Goal: Information Seeking & Learning: Learn about a topic

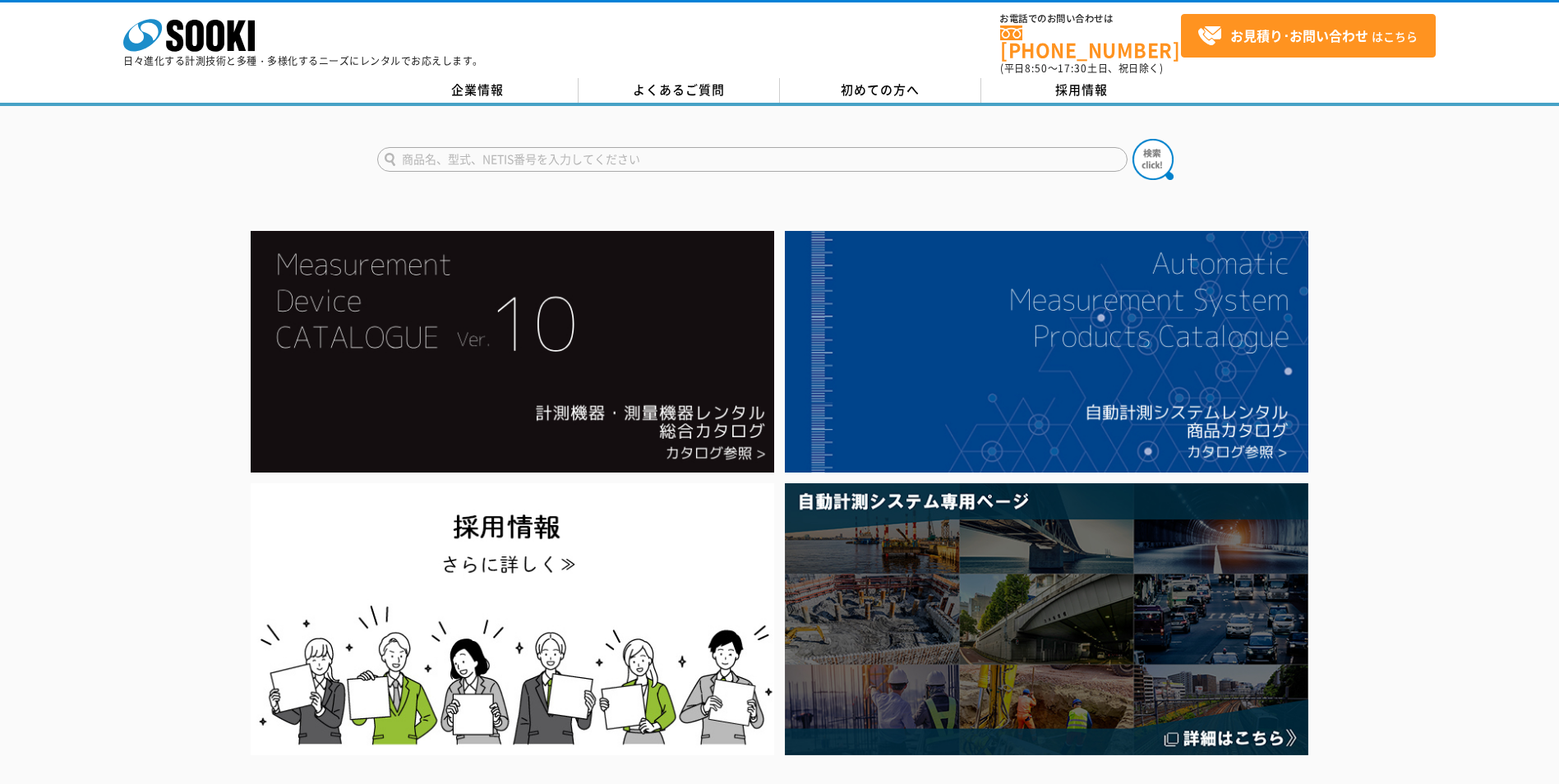
click at [419, 147] on input "text" at bounding box center [752, 159] width 750 height 24
paste input "■品名：TS8830 ブラック（商品コード：6793C001） ・仕切価格：26,775円（税別） ・在庫納期：現状、約15台引当可能です（8月18日 9時現…"
drag, startPoint x: 401, startPoint y: 150, endPoint x: 1140, endPoint y: 151, distance: 739.0
click at [1140, 152] on form "■品名：TS8830 ブラック（商品コード：6793C001） ・仕切価格：26,775円（税別） ・在庫納期：現状、約15台引当可能です（8月18日 9時現…" at bounding box center [779, 161] width 805 height 46
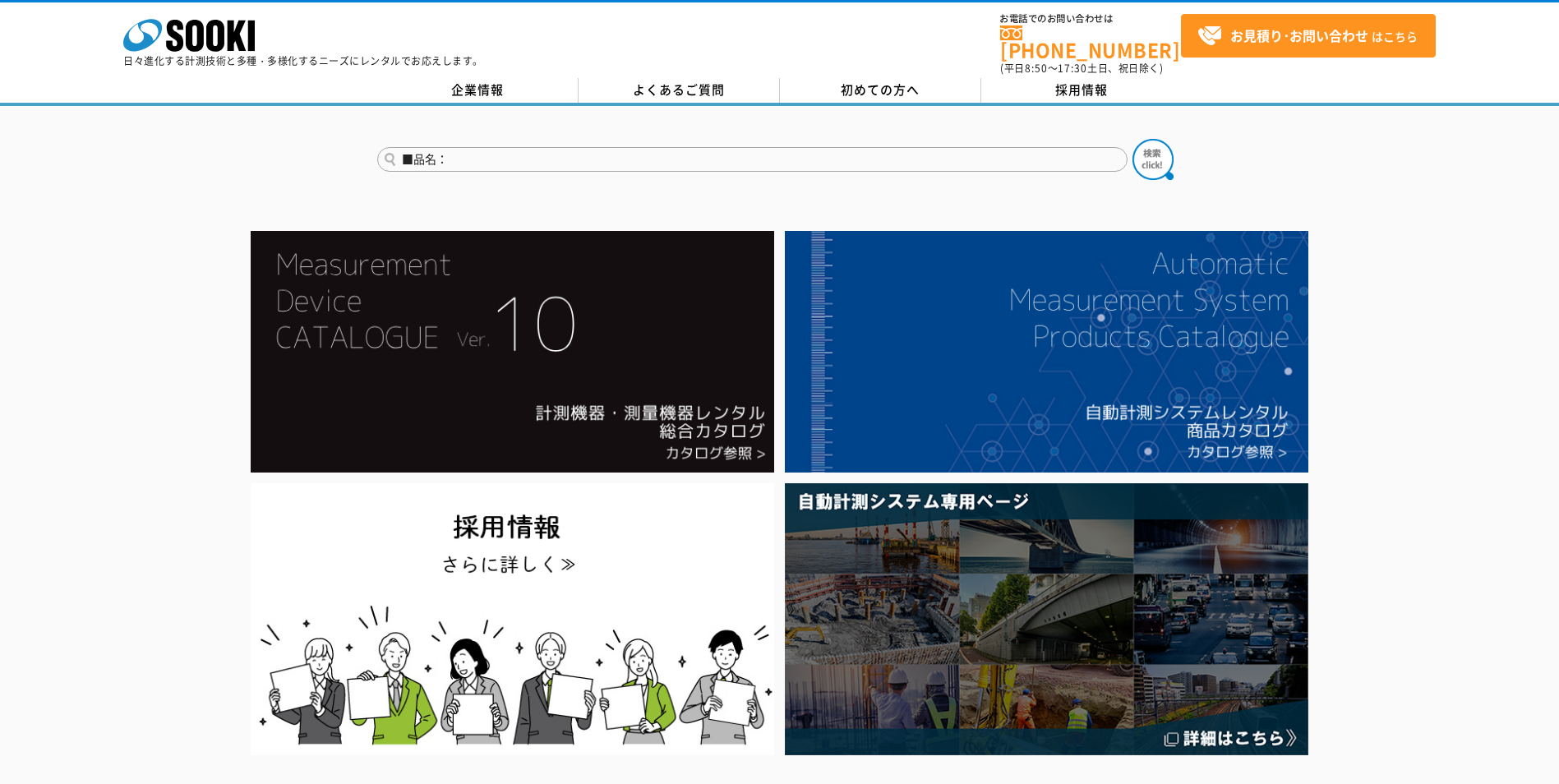
scroll to position [0, 0]
type input "■"
type input "ぶ"
type input "ボルトスケール"
click at [1155, 149] on img at bounding box center [1153, 159] width 41 height 41
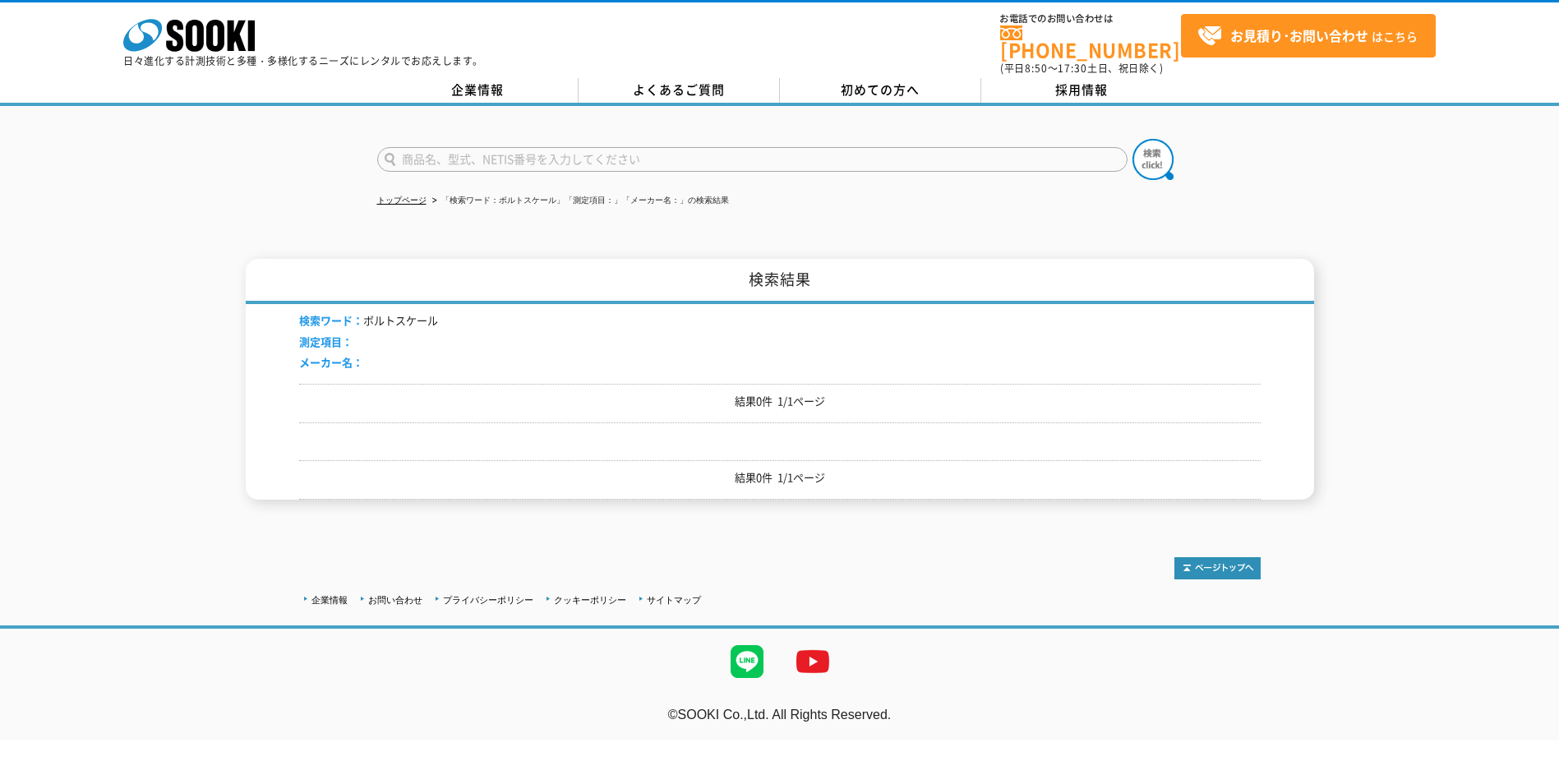
click at [408, 147] on input "text" at bounding box center [752, 159] width 750 height 24
type input "配置誤差測定"
click at [1147, 142] on img at bounding box center [1153, 159] width 41 height 41
click at [1146, 144] on img at bounding box center [1153, 159] width 41 height 41
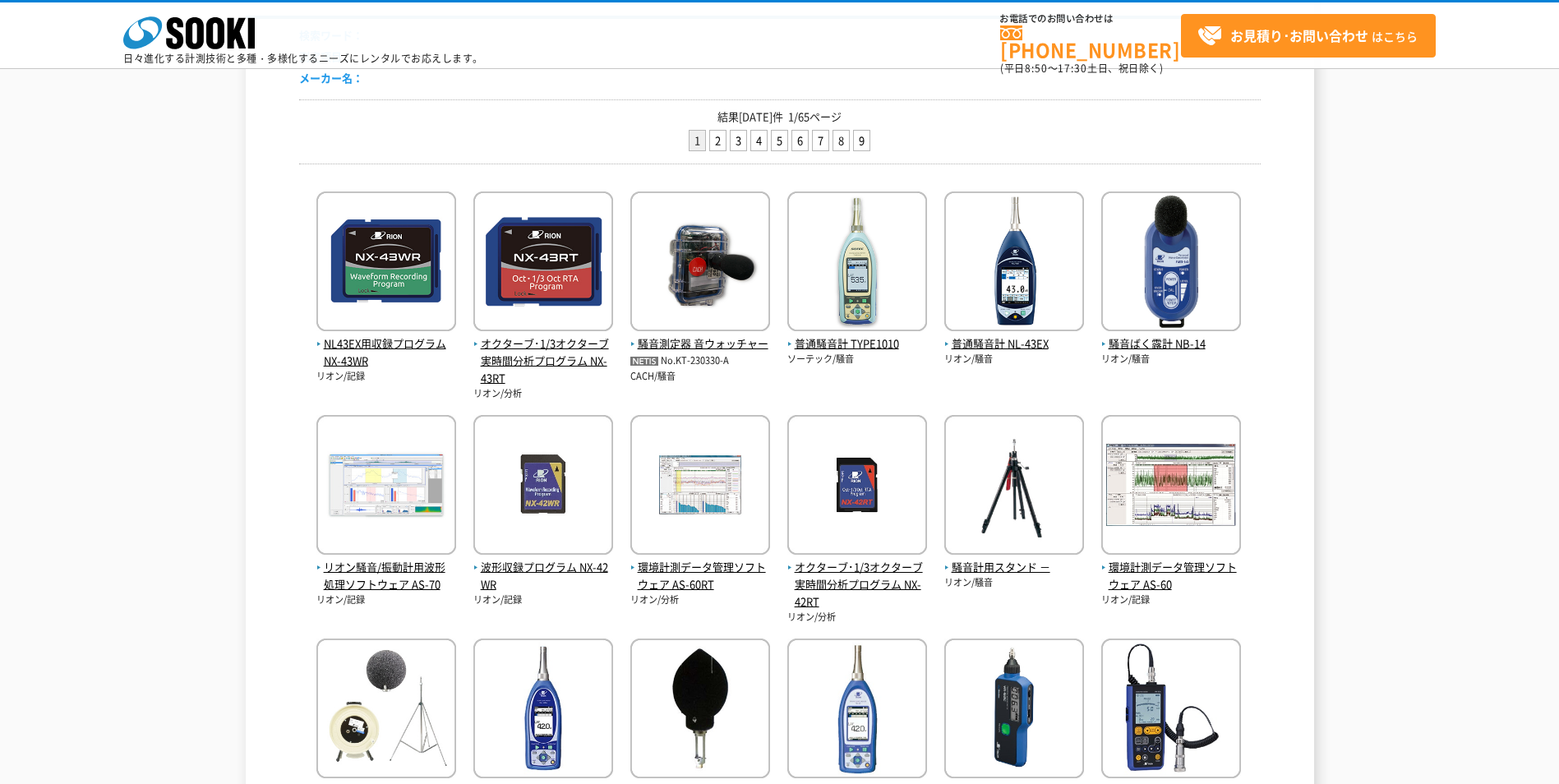
scroll to position [411, 0]
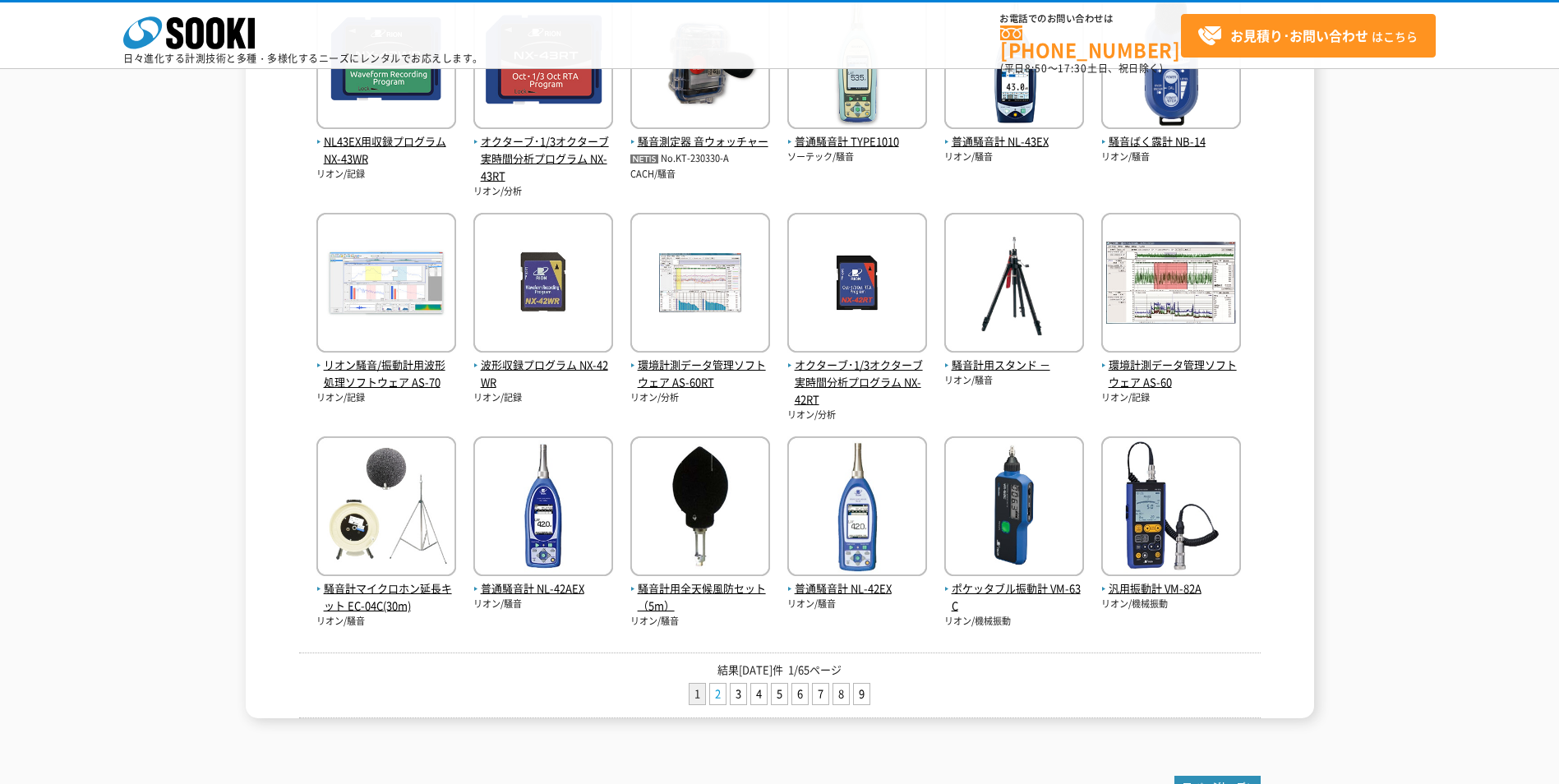
click at [720, 689] on link "2" at bounding box center [718, 694] width 16 height 21
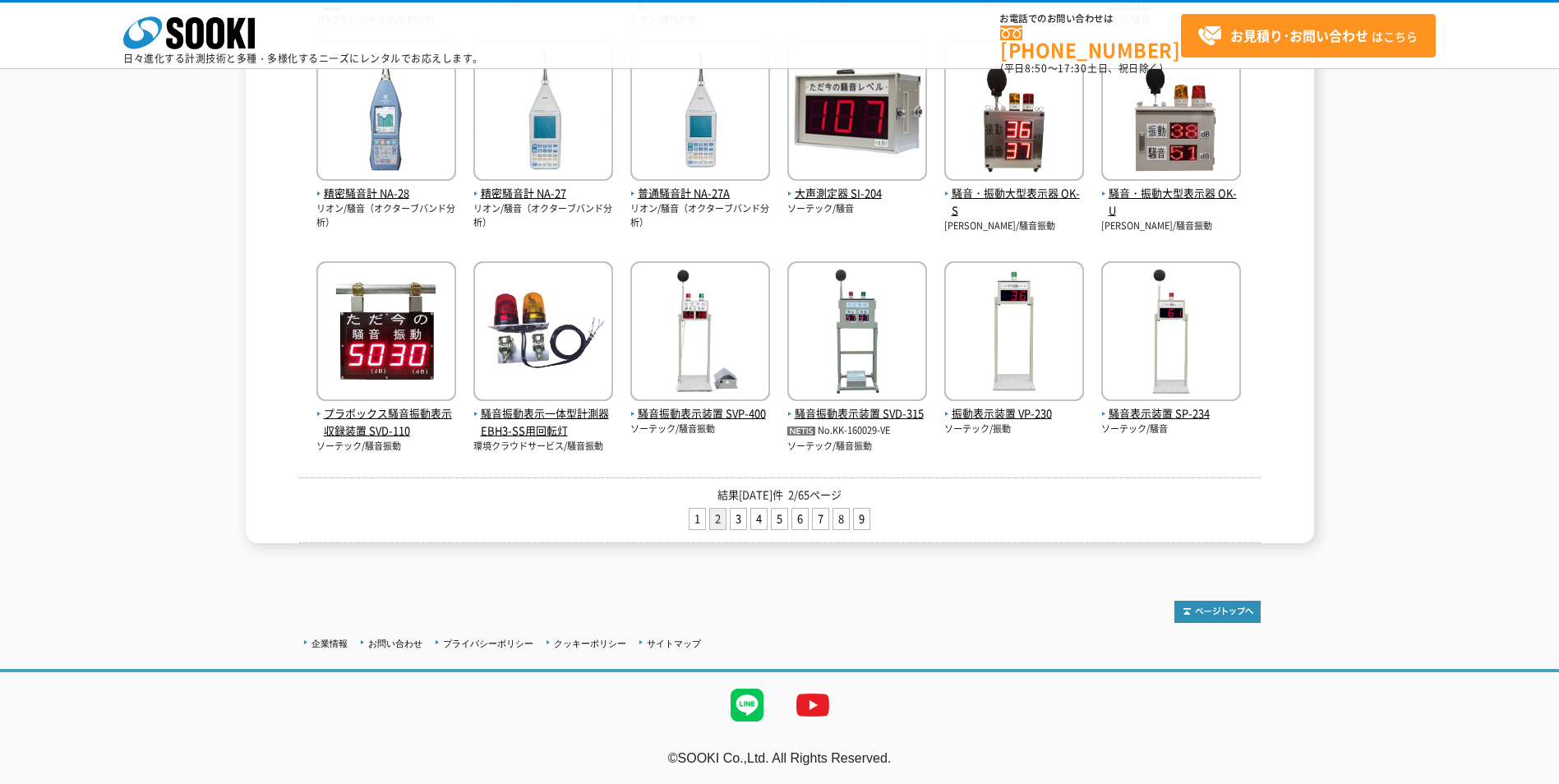
scroll to position [567, 0]
click at [780, 518] on link "5" at bounding box center [779, 519] width 16 height 21
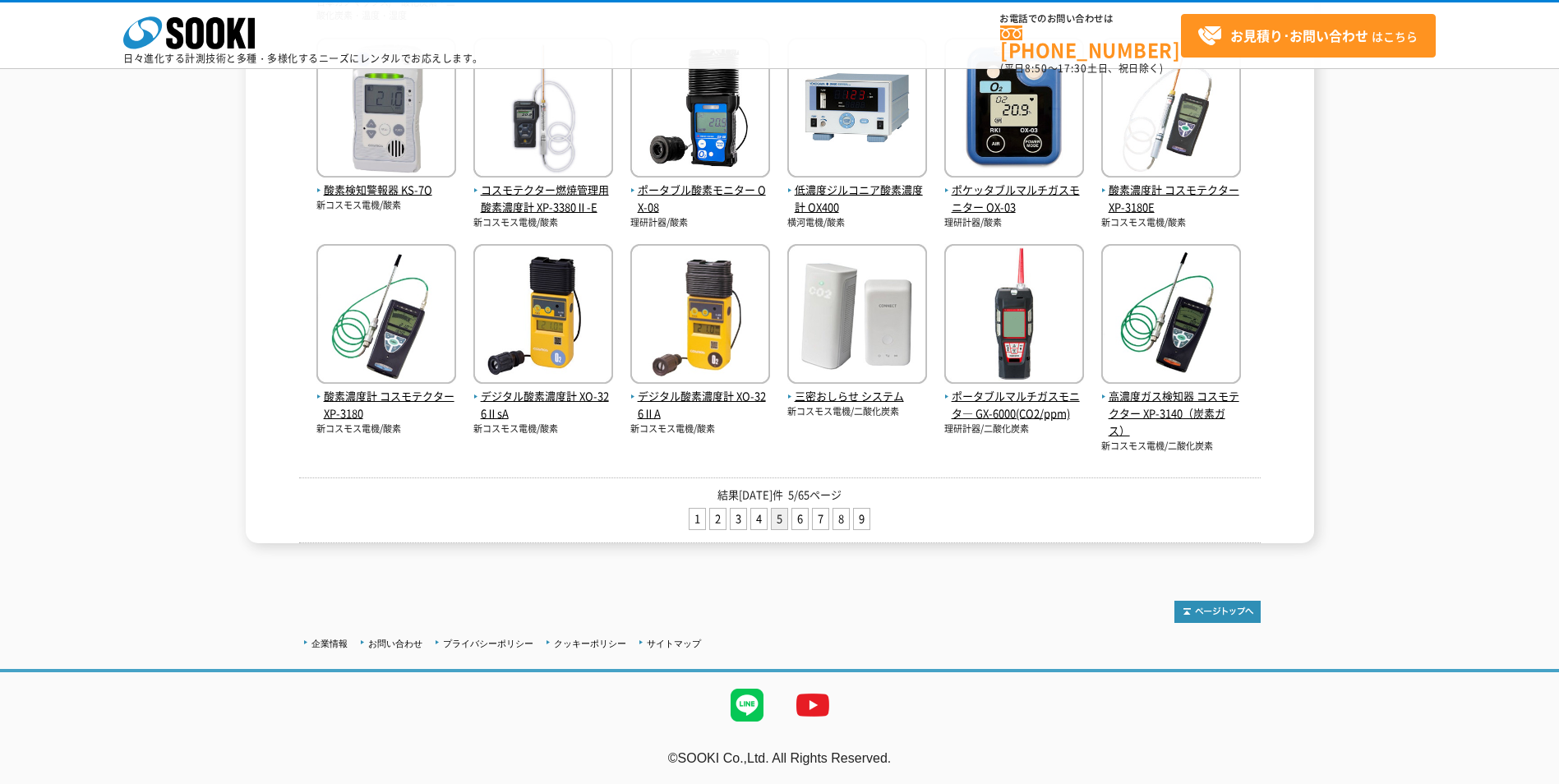
scroll to position [601, 0]
click at [797, 516] on link "6" at bounding box center [800, 519] width 16 height 21
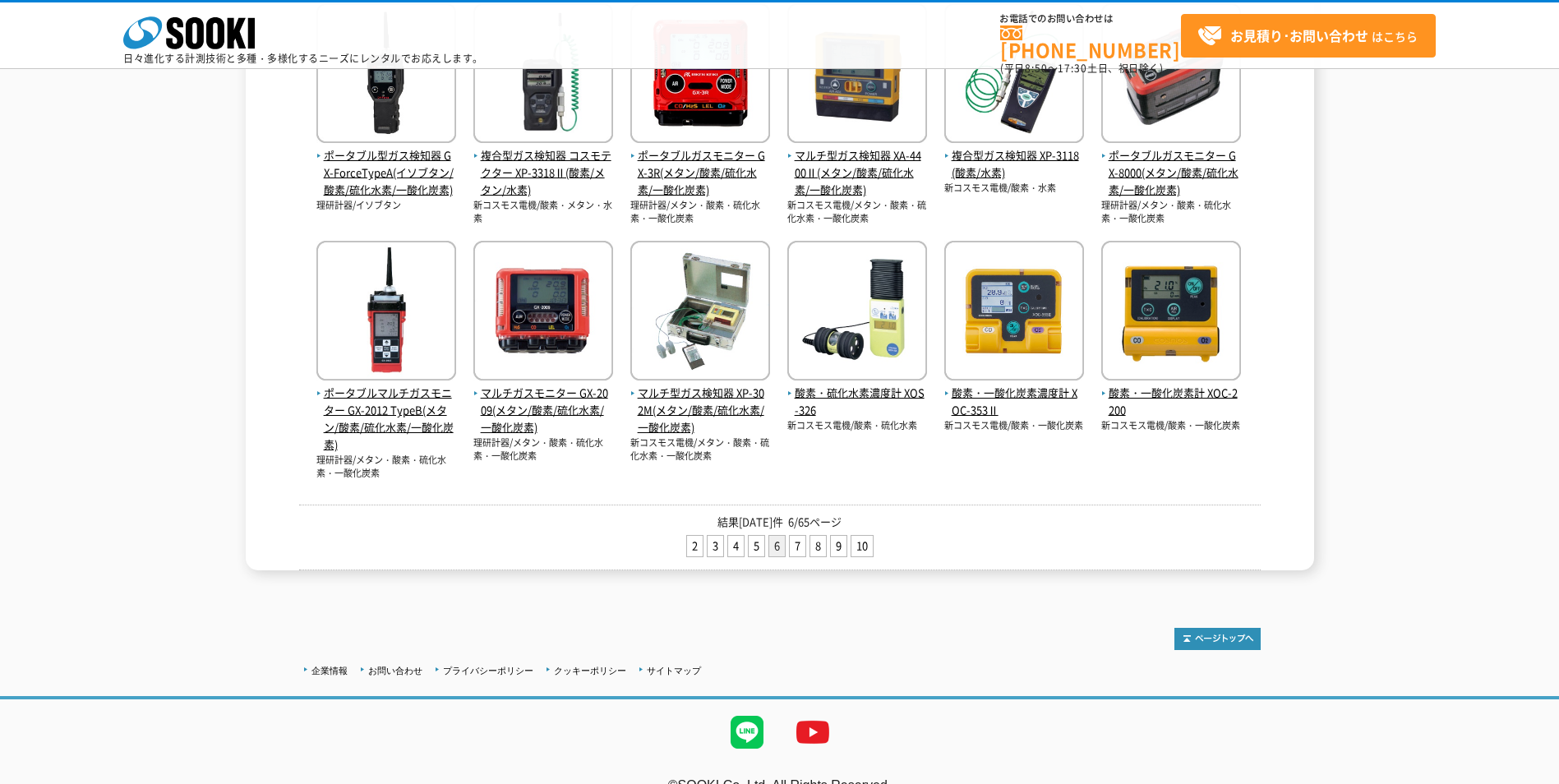
scroll to position [658, 0]
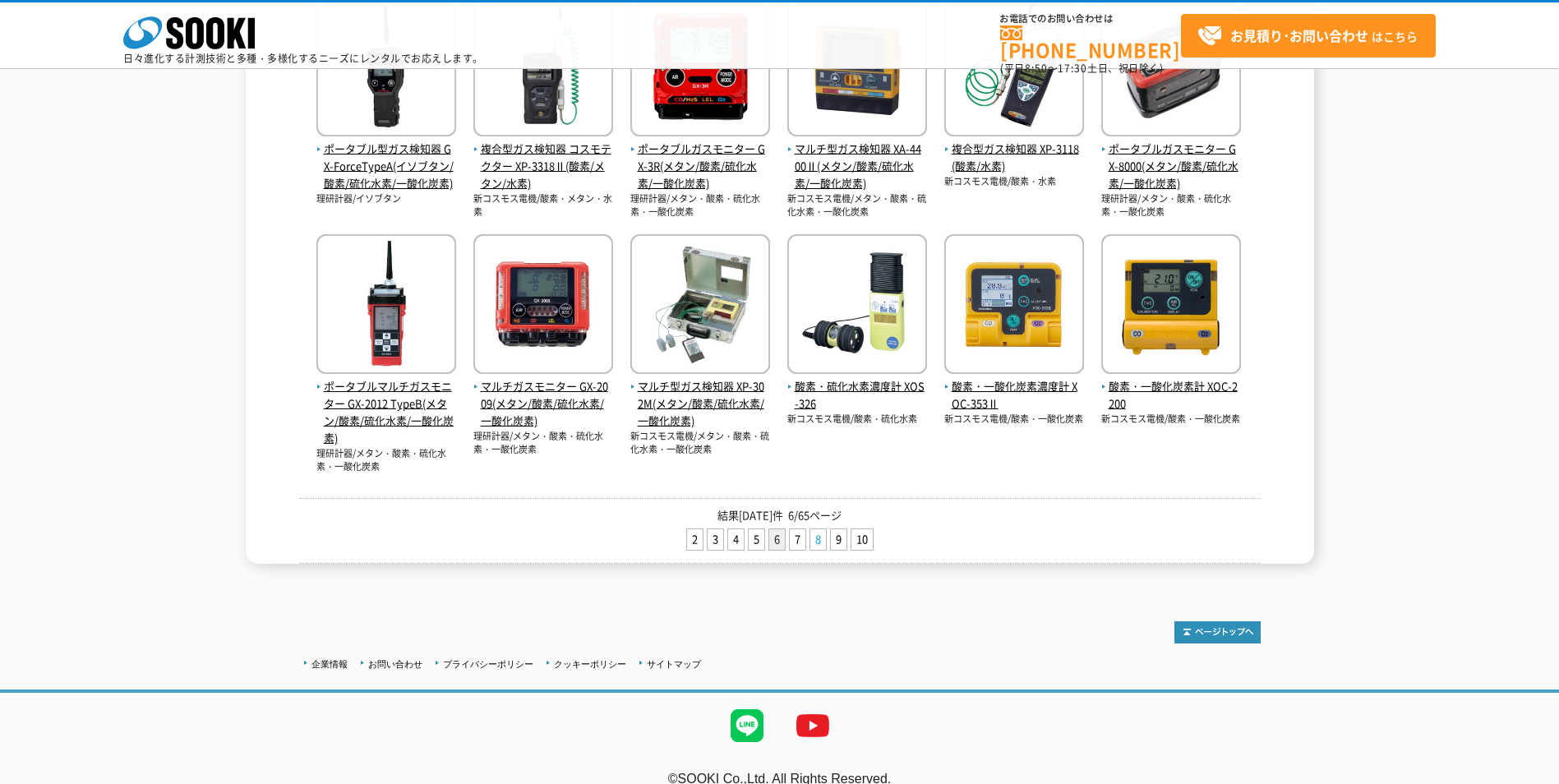
click at [820, 542] on link "8" at bounding box center [818, 540] width 16 height 21
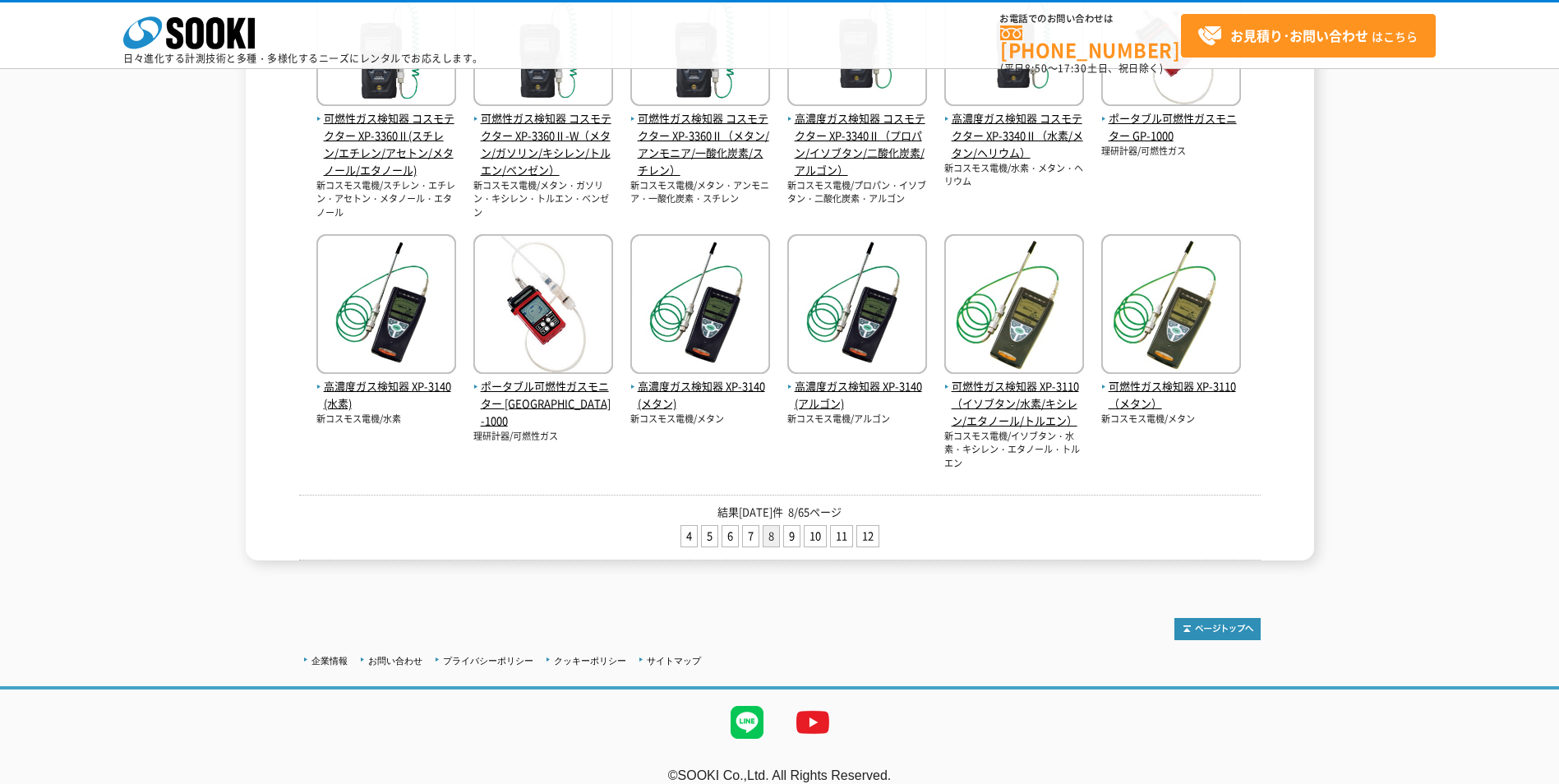
scroll to position [659, 0]
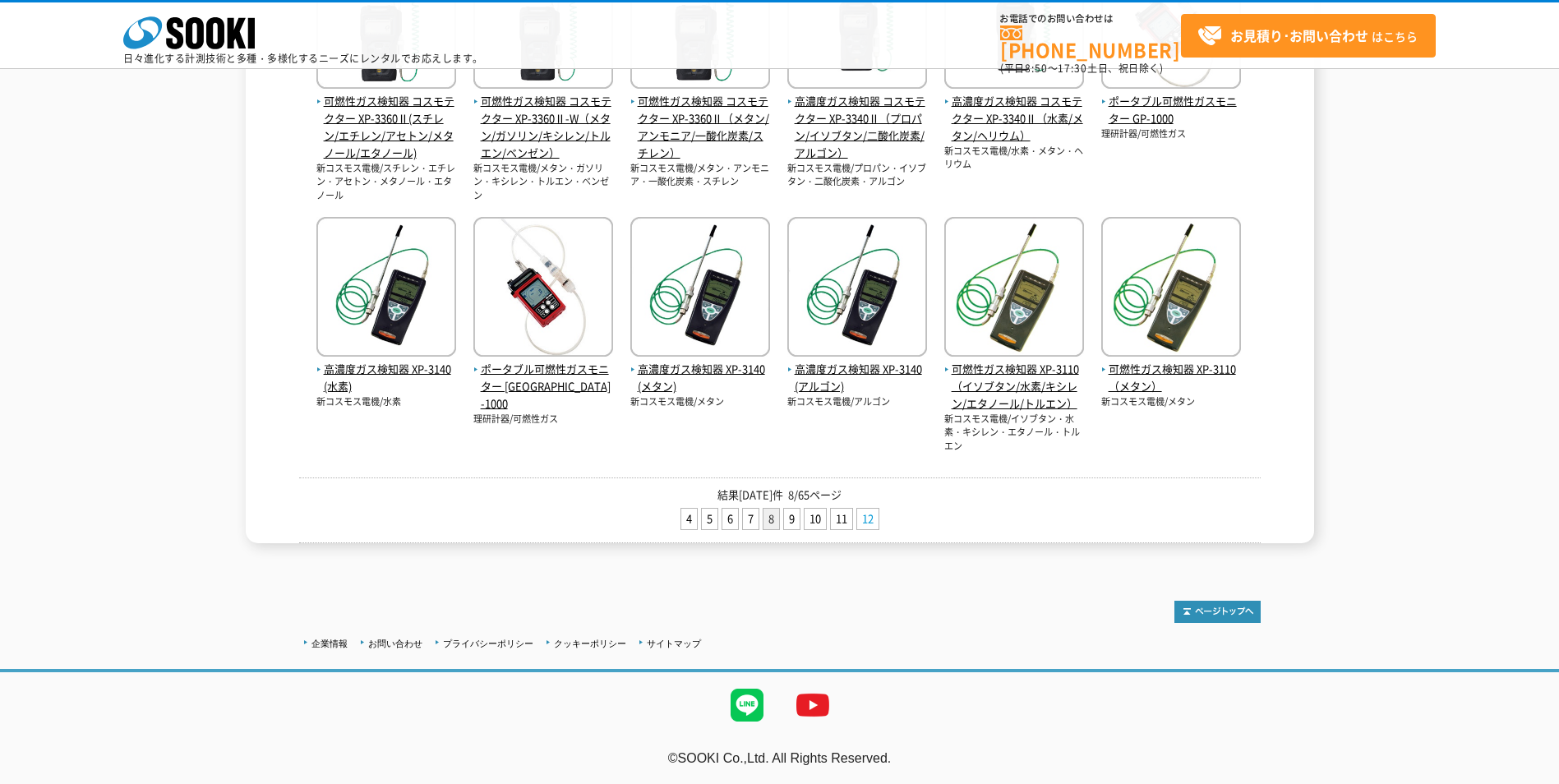
click at [866, 518] on link "12" at bounding box center [867, 519] width 22 height 21
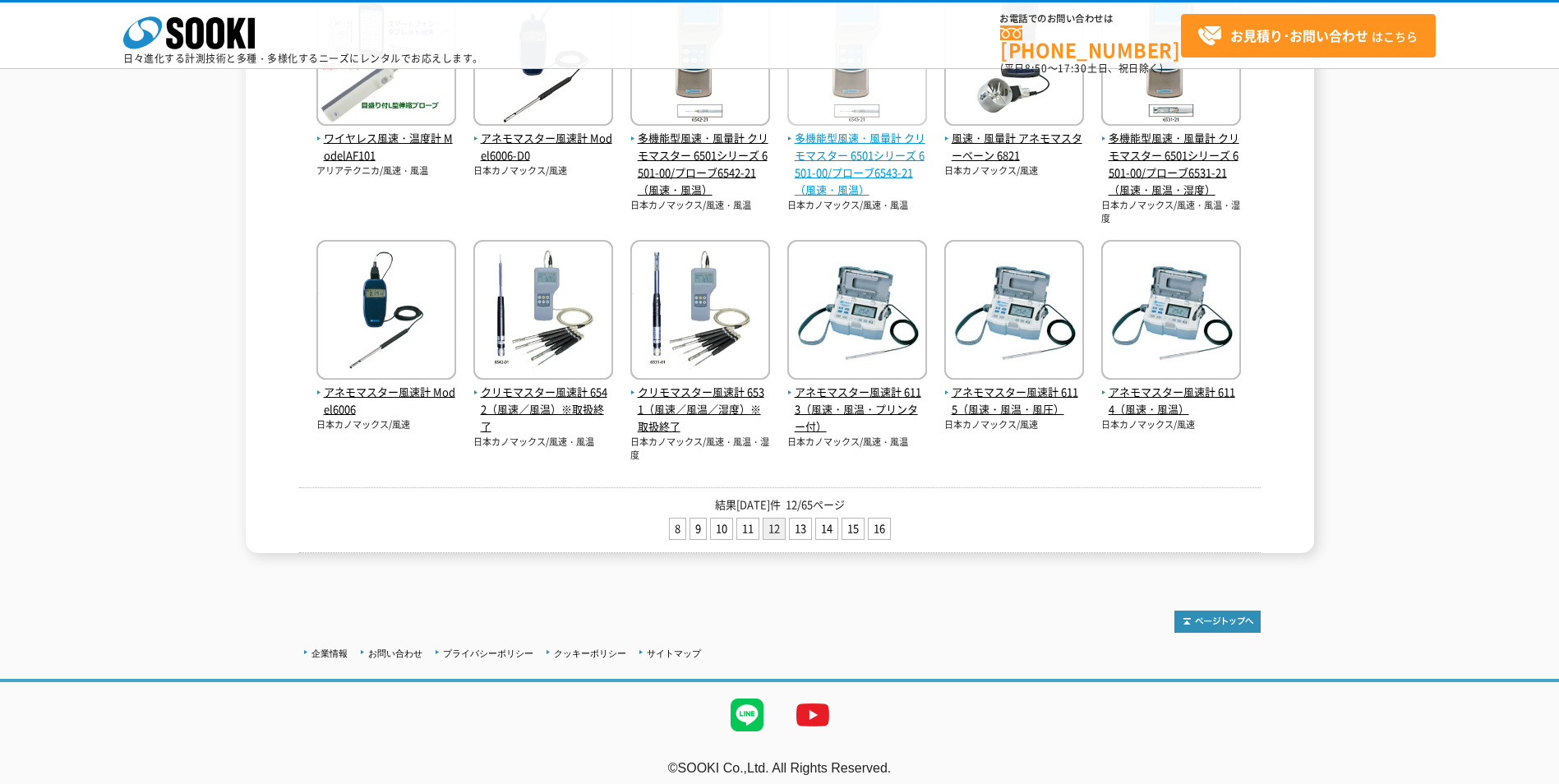
scroll to position [697, 0]
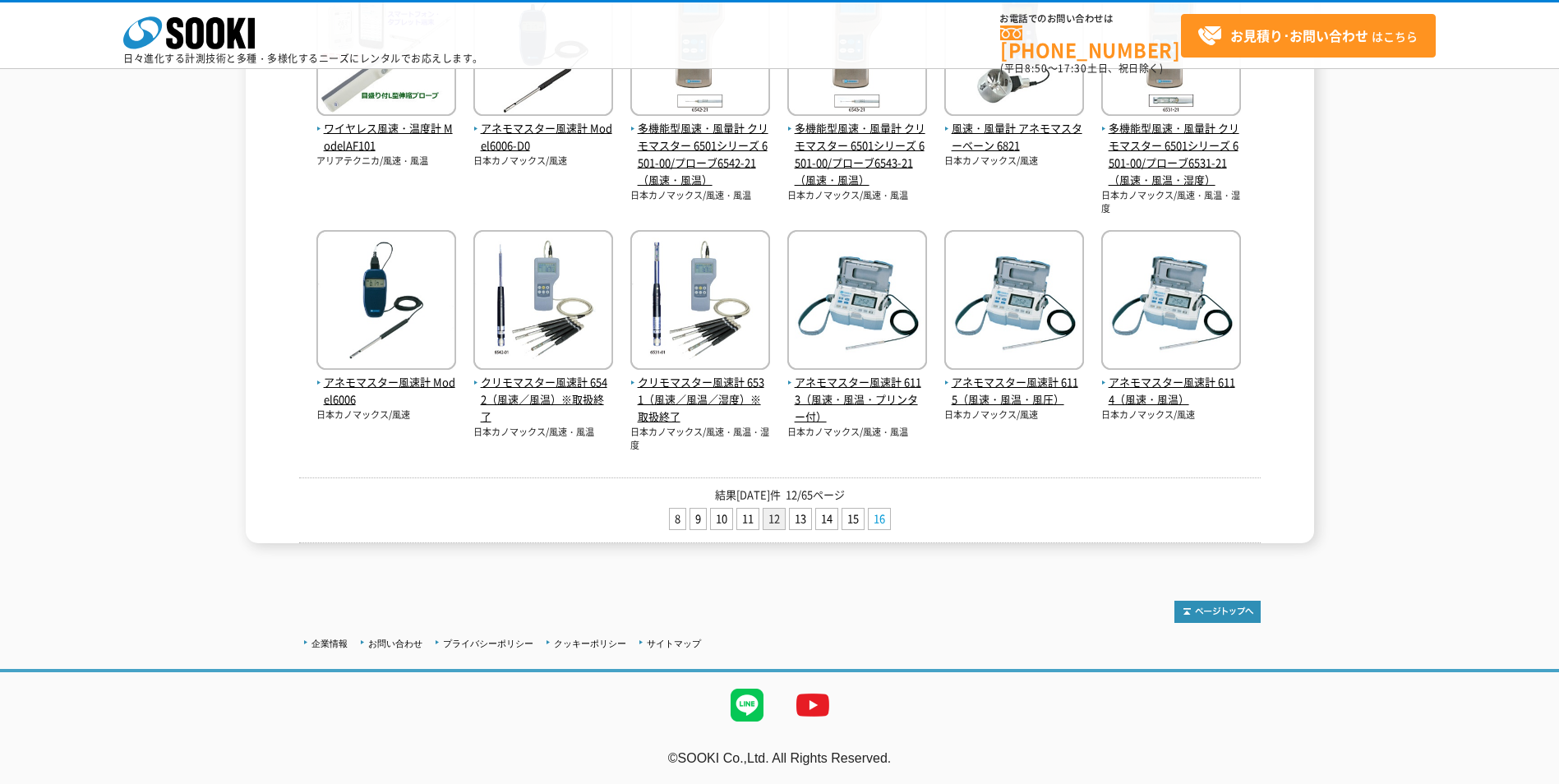
click at [874, 514] on link "16" at bounding box center [879, 519] width 22 height 21
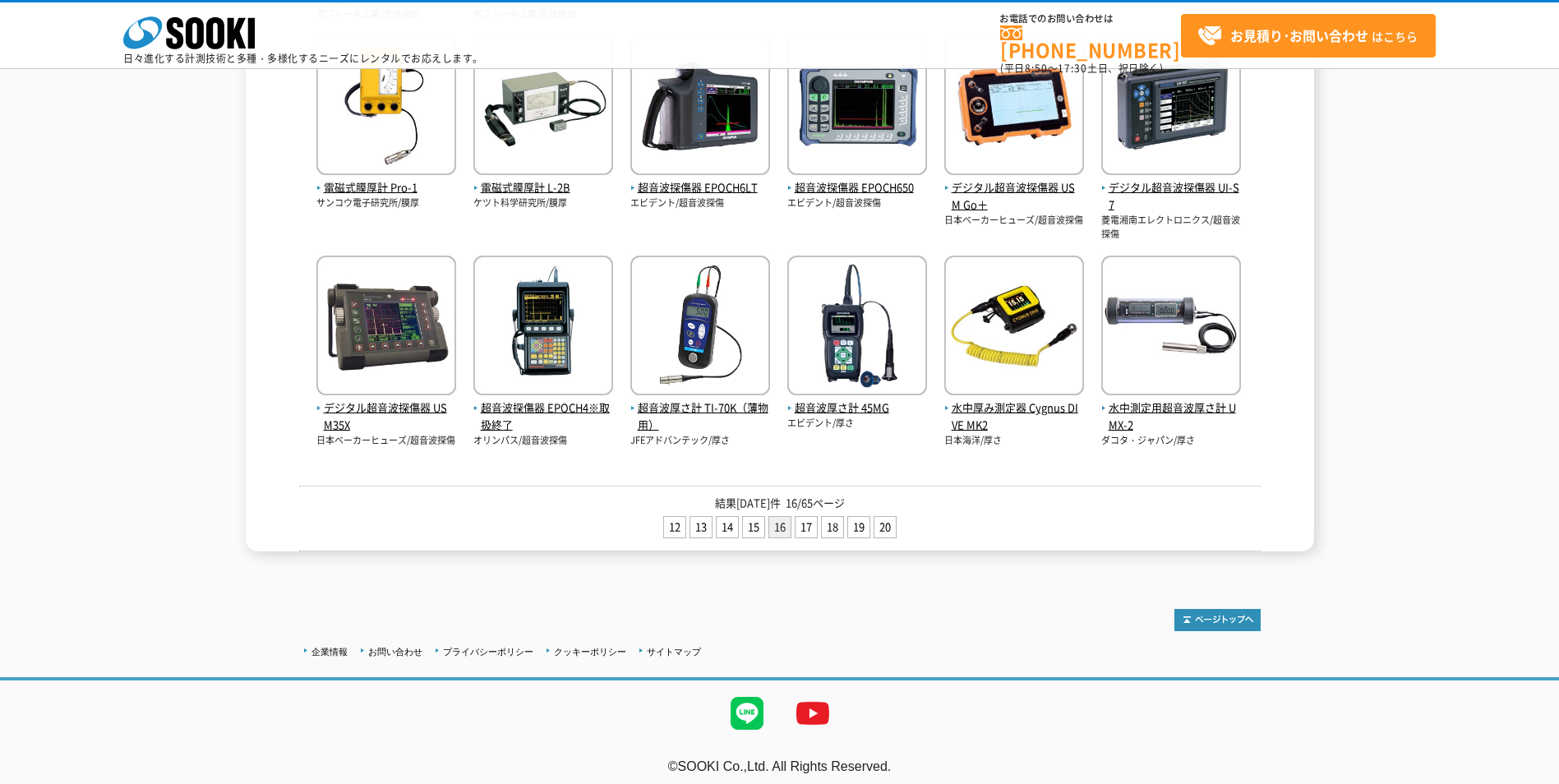
scroll to position [598, 0]
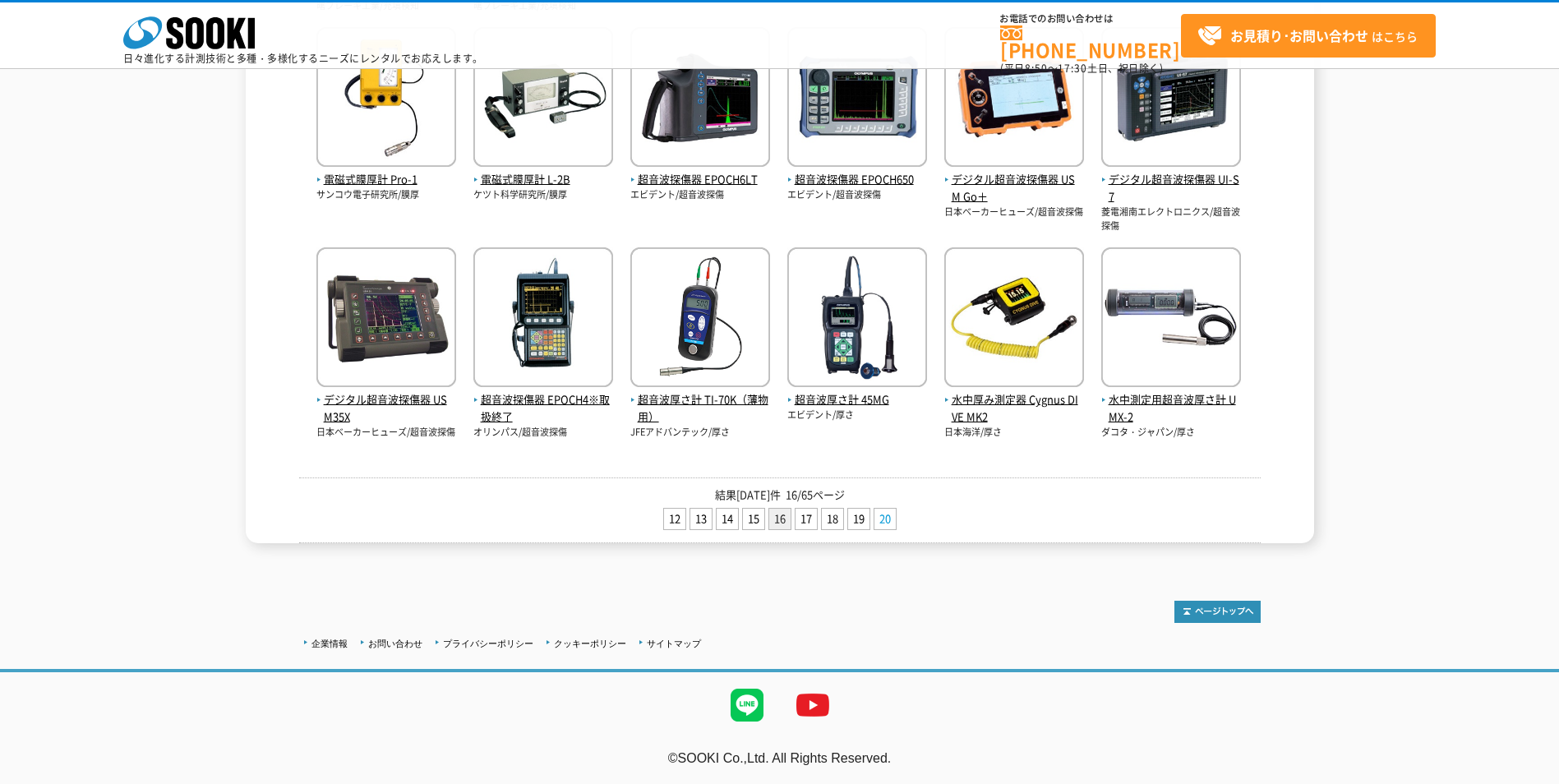
click at [886, 522] on link "20" at bounding box center [885, 519] width 22 height 21
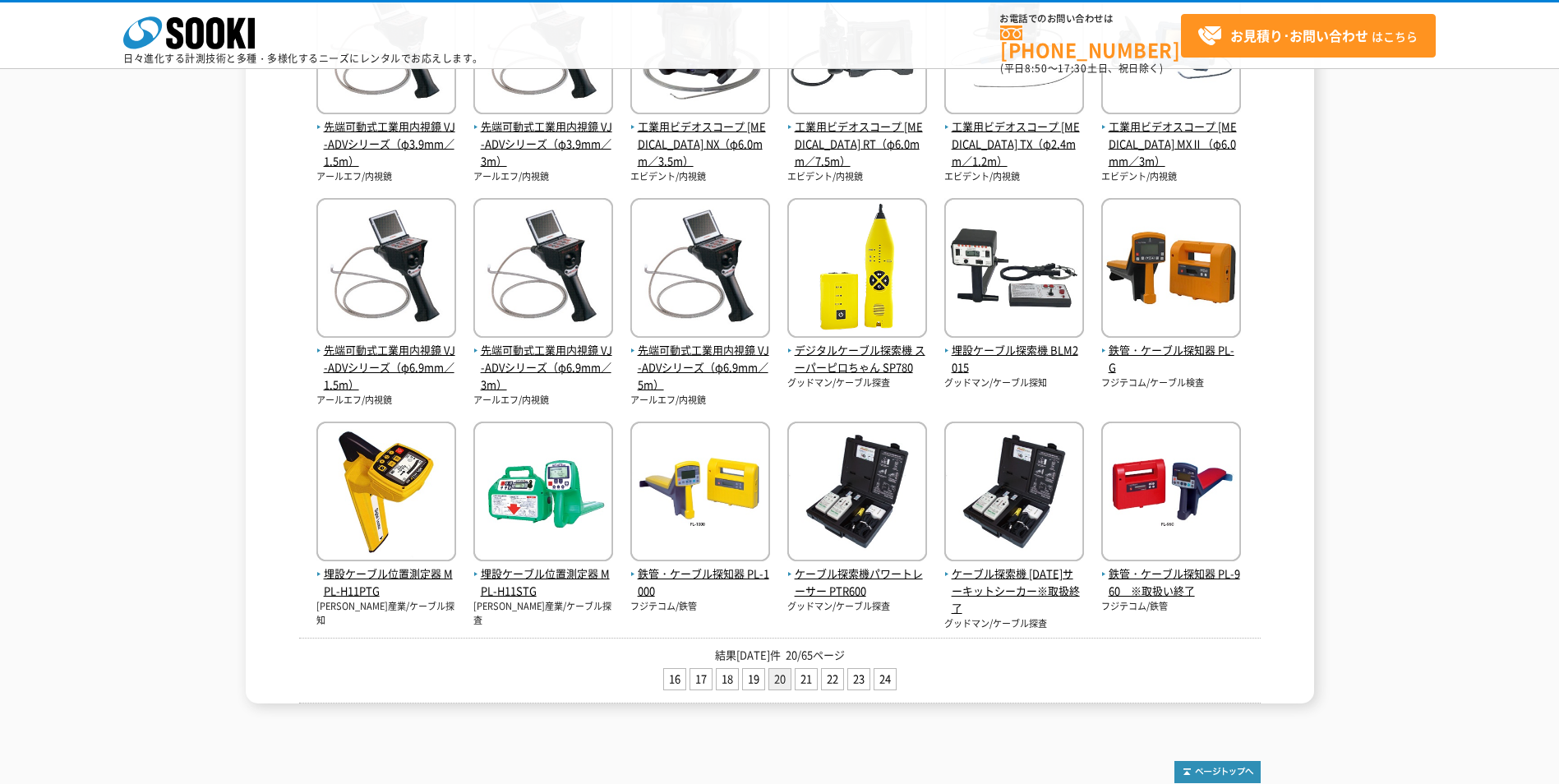
scroll to position [575, 0]
